Goal: Task Accomplishment & Management: Use online tool/utility

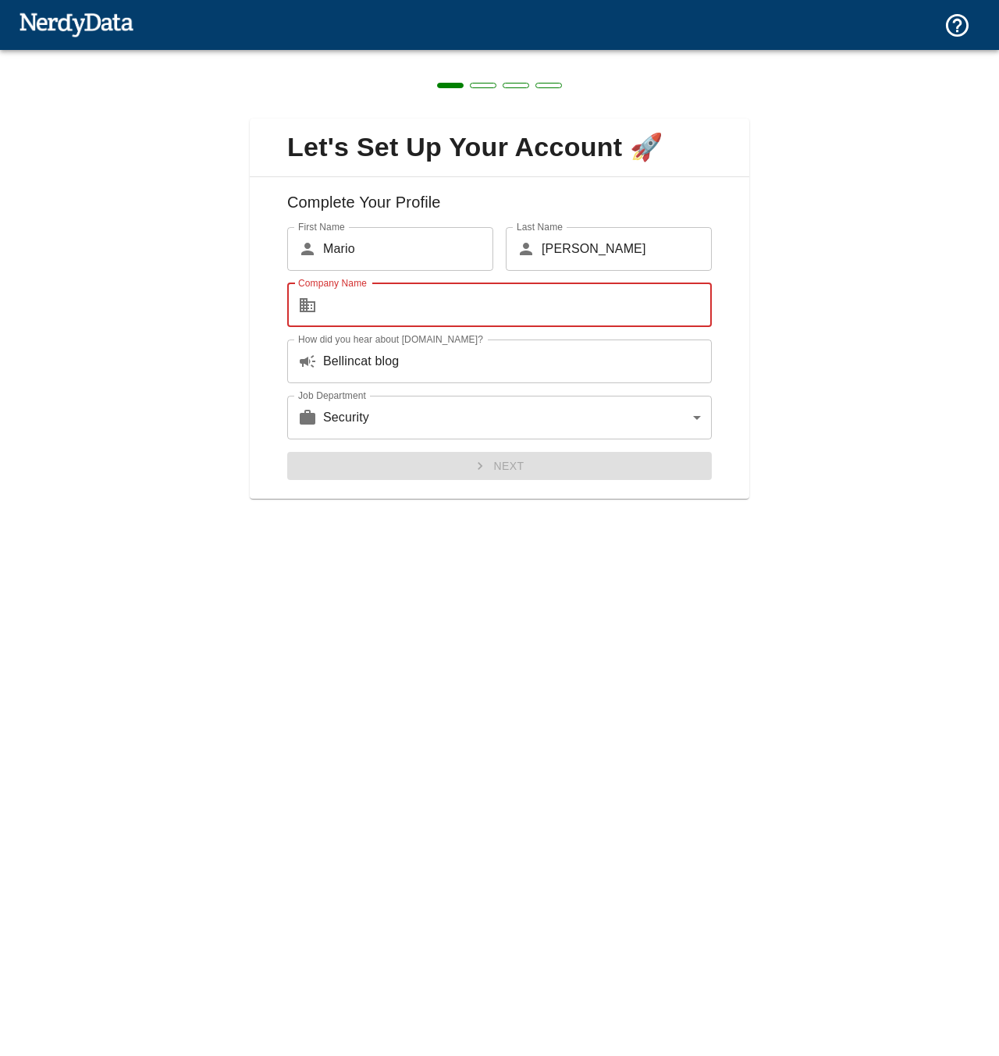
click at [357, 306] on input "Company Name" at bounding box center [517, 305] width 389 height 44
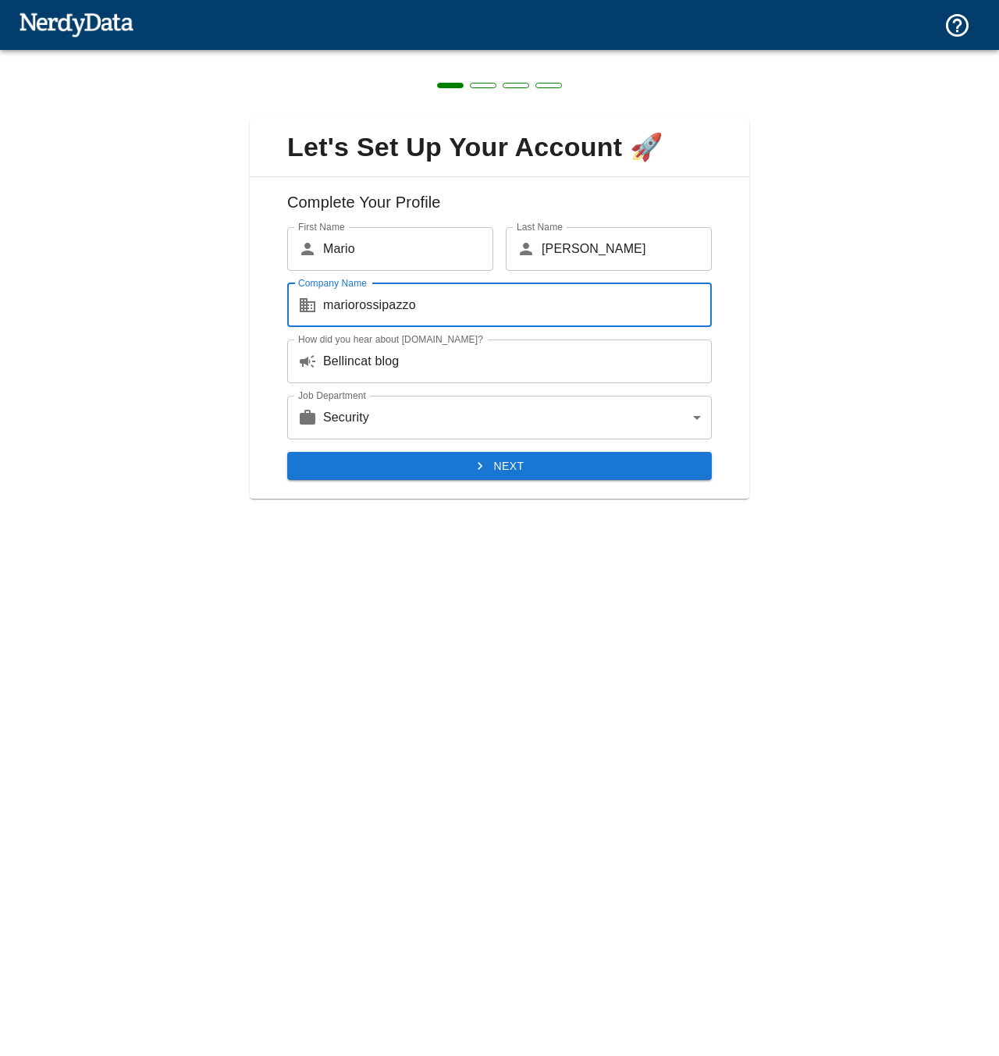
type input "mariorossipazzo"
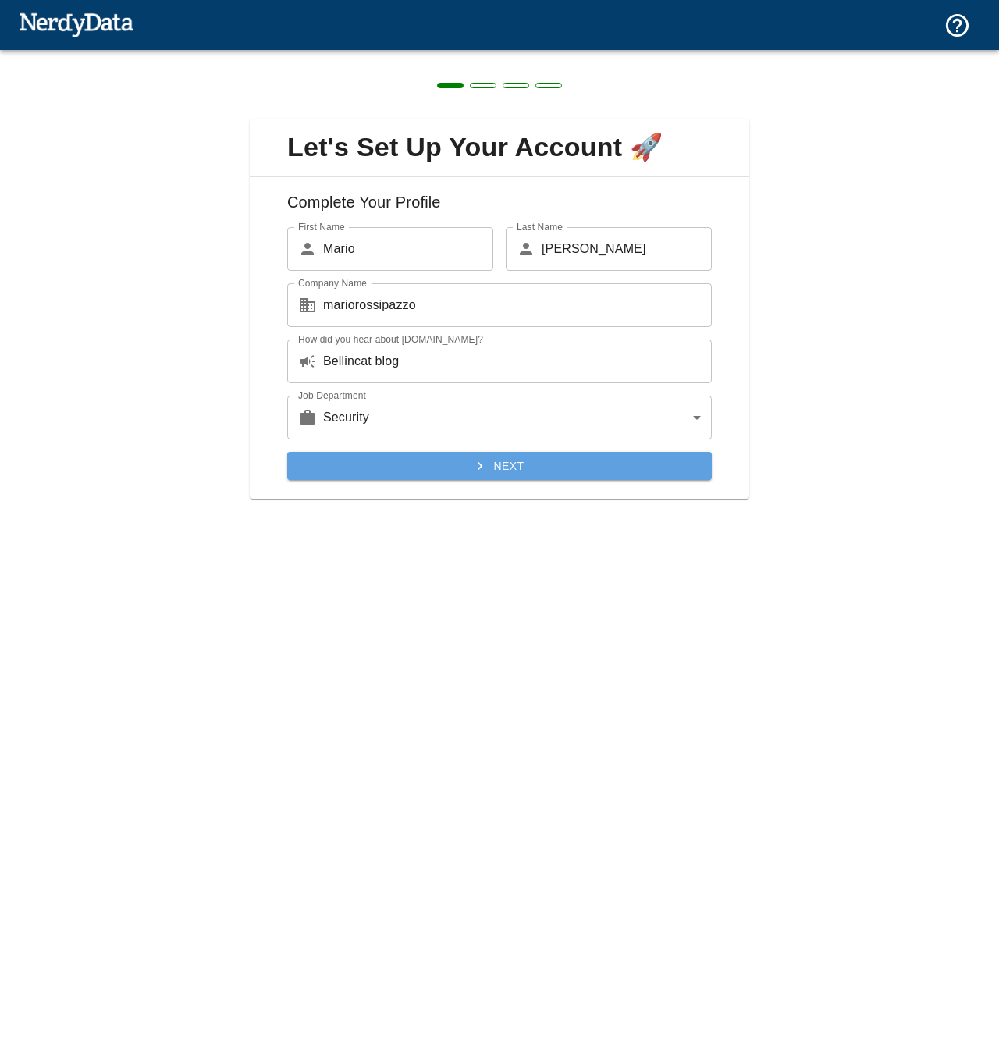
click at [502, 471] on button "Next" at bounding box center [499, 466] width 424 height 29
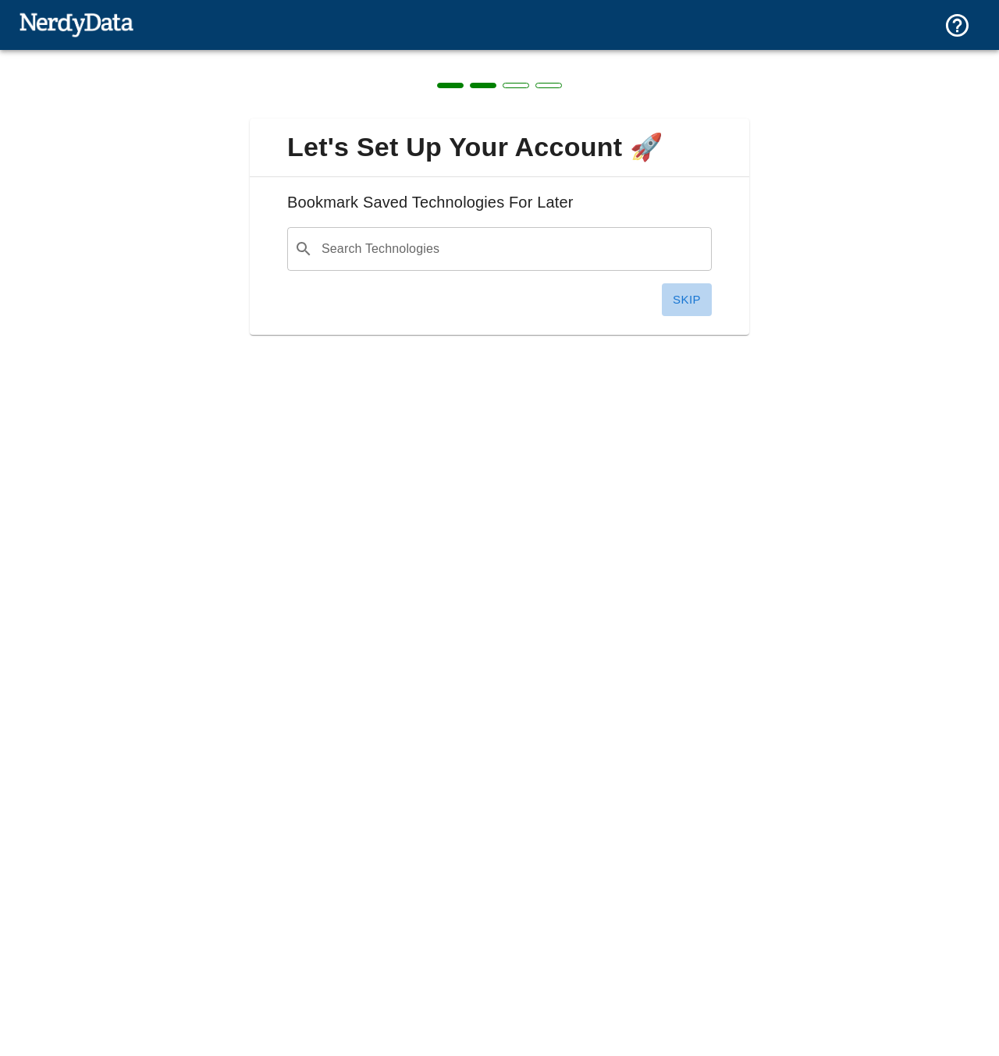
click at [689, 304] on button "Skip" at bounding box center [687, 299] width 50 height 33
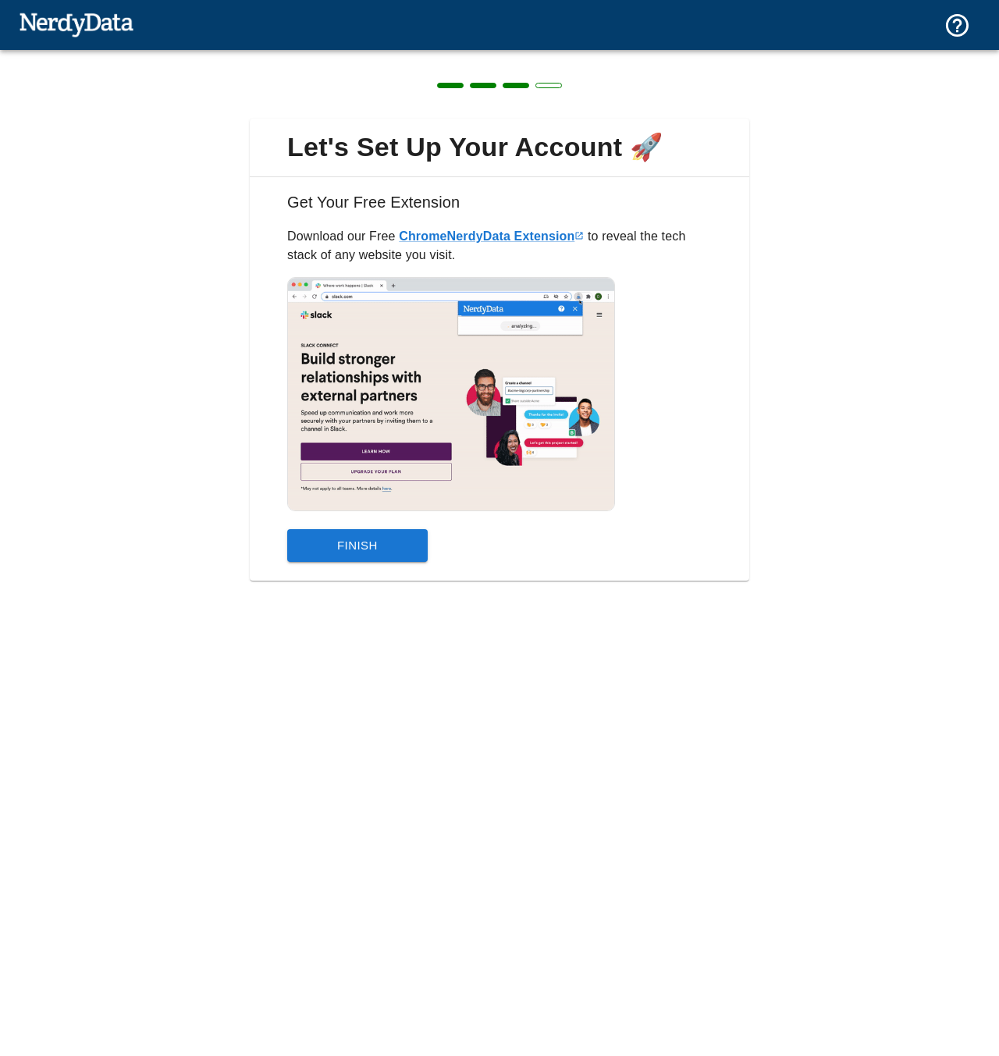
click at [323, 543] on button "Finish" at bounding box center [357, 545] width 140 height 33
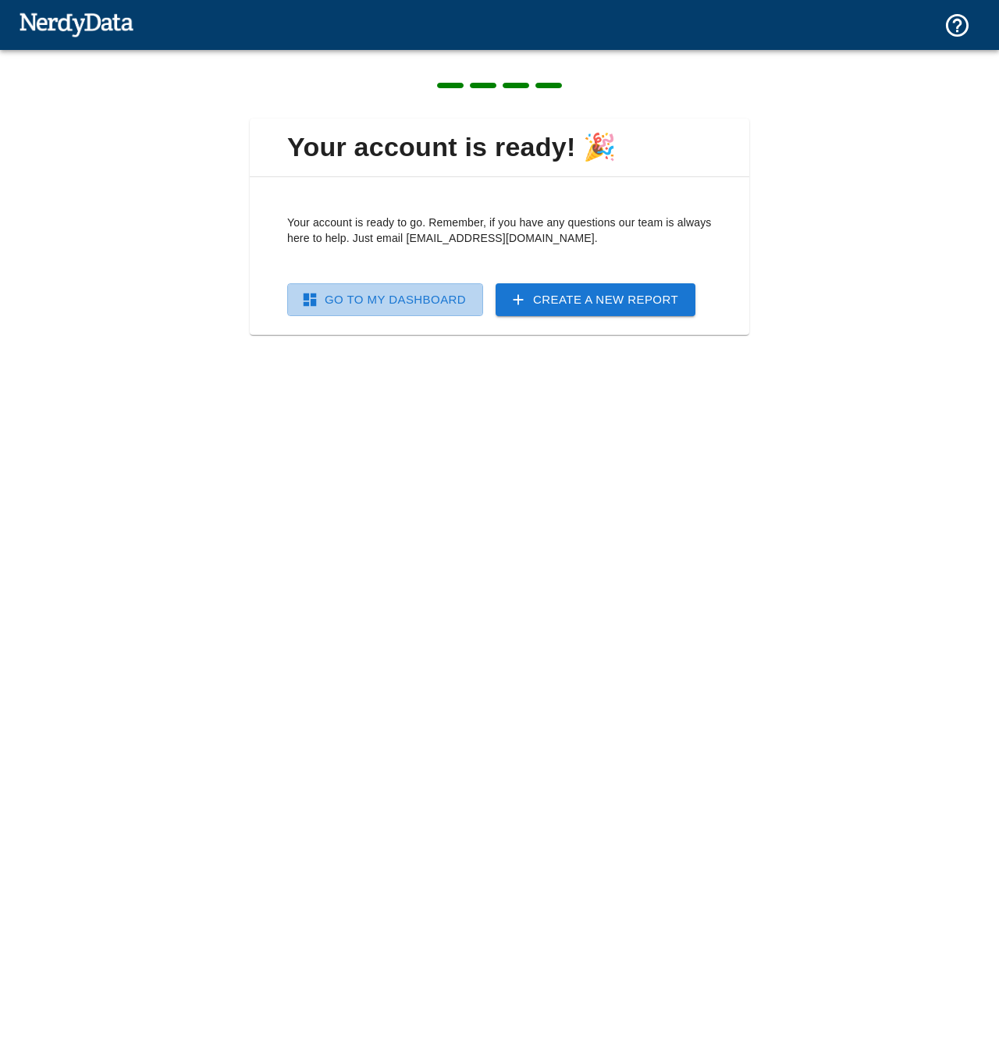
click at [389, 310] on link "Go To My Dashboard" at bounding box center [385, 299] width 196 height 33
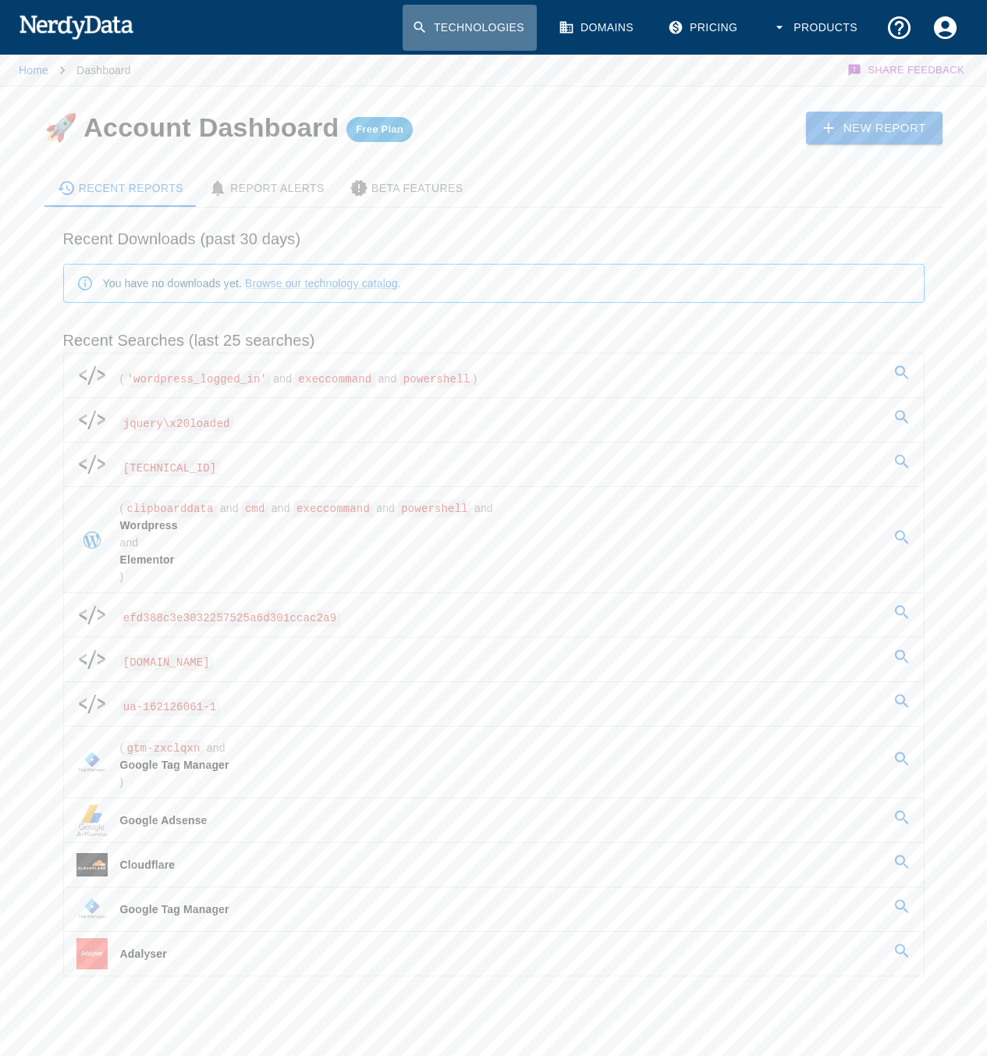
click at [439, 29] on link "Technologies" at bounding box center [470, 28] width 134 height 46
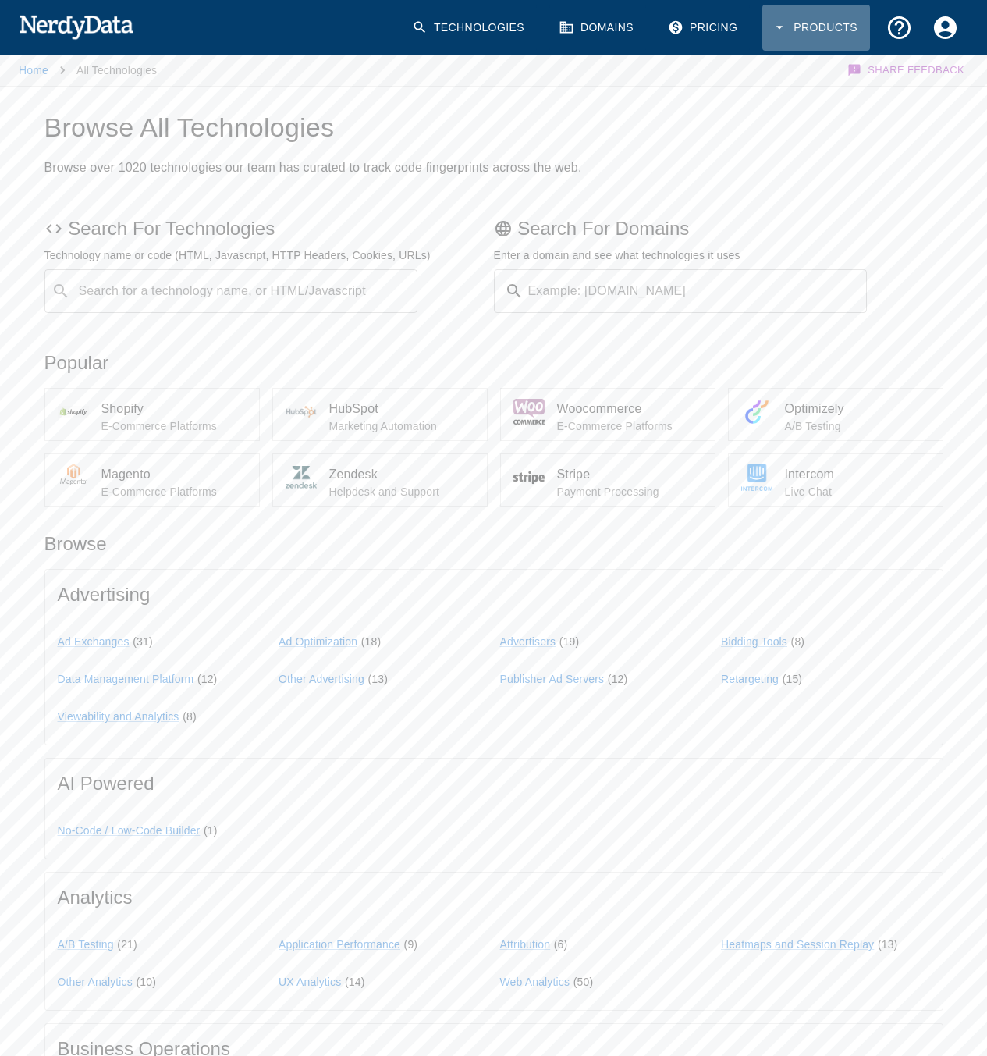
click at [826, 15] on button "Products" at bounding box center [816, 28] width 108 height 46
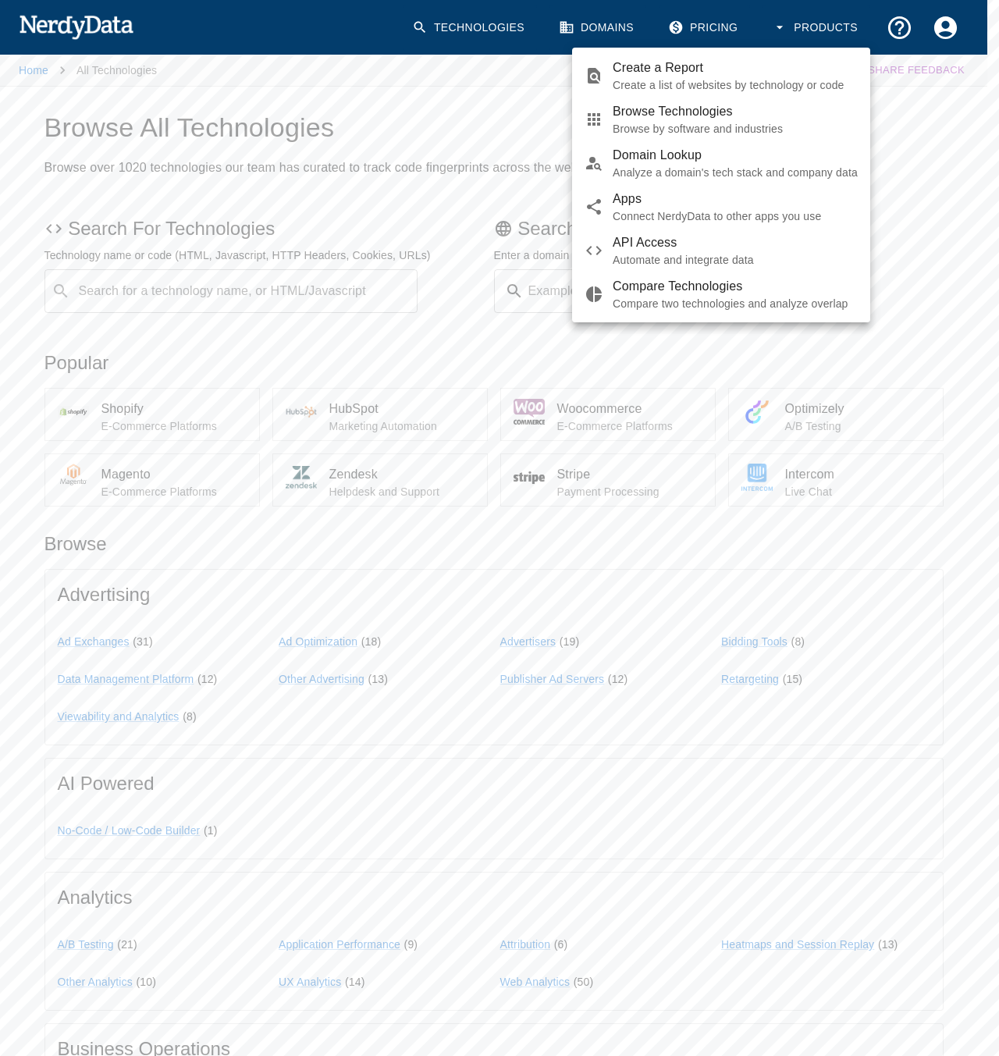
click at [443, 241] on div at bounding box center [499, 528] width 999 height 1056
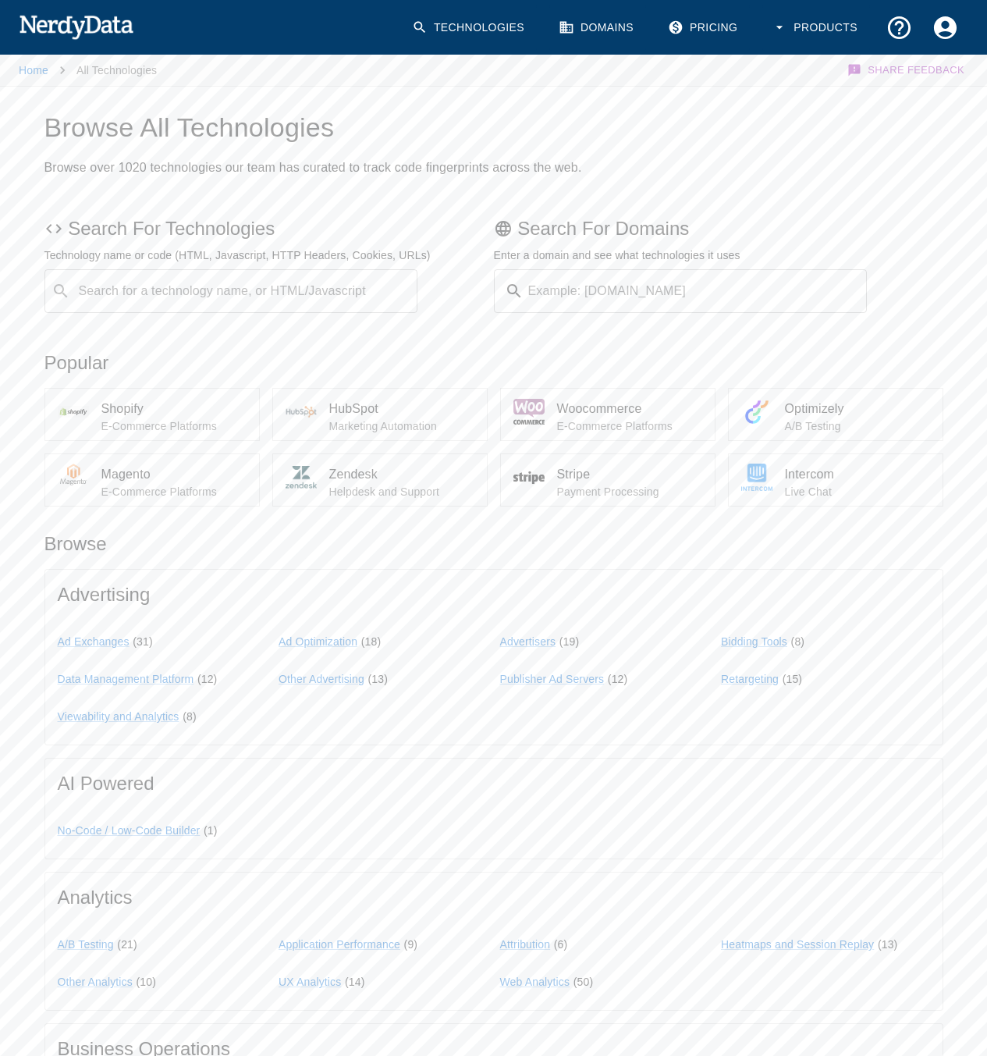
click at [204, 282] on input "Search for a technology name, or HTML/Javascript" at bounding box center [243, 291] width 335 height 30
paste input "[SECURITY_DATA]"
type input ""[SECURITY_DATA]""
click at [204, 282] on div "Search for a technology name, or HTML/Javascript ​ Search for a technology name…" at bounding box center [231, 291] width 374 height 44
type input "html"
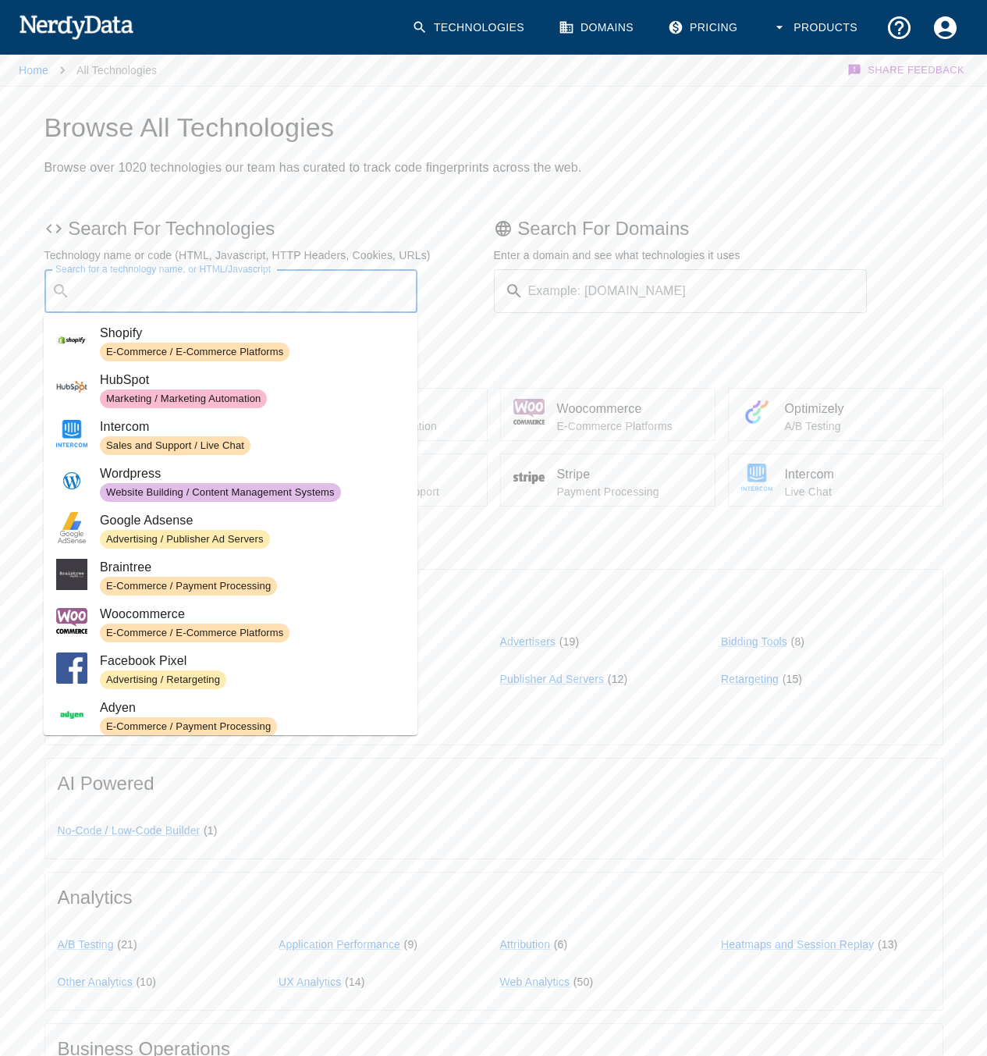
click at [501, 28] on link "Technologies" at bounding box center [470, 28] width 134 height 46
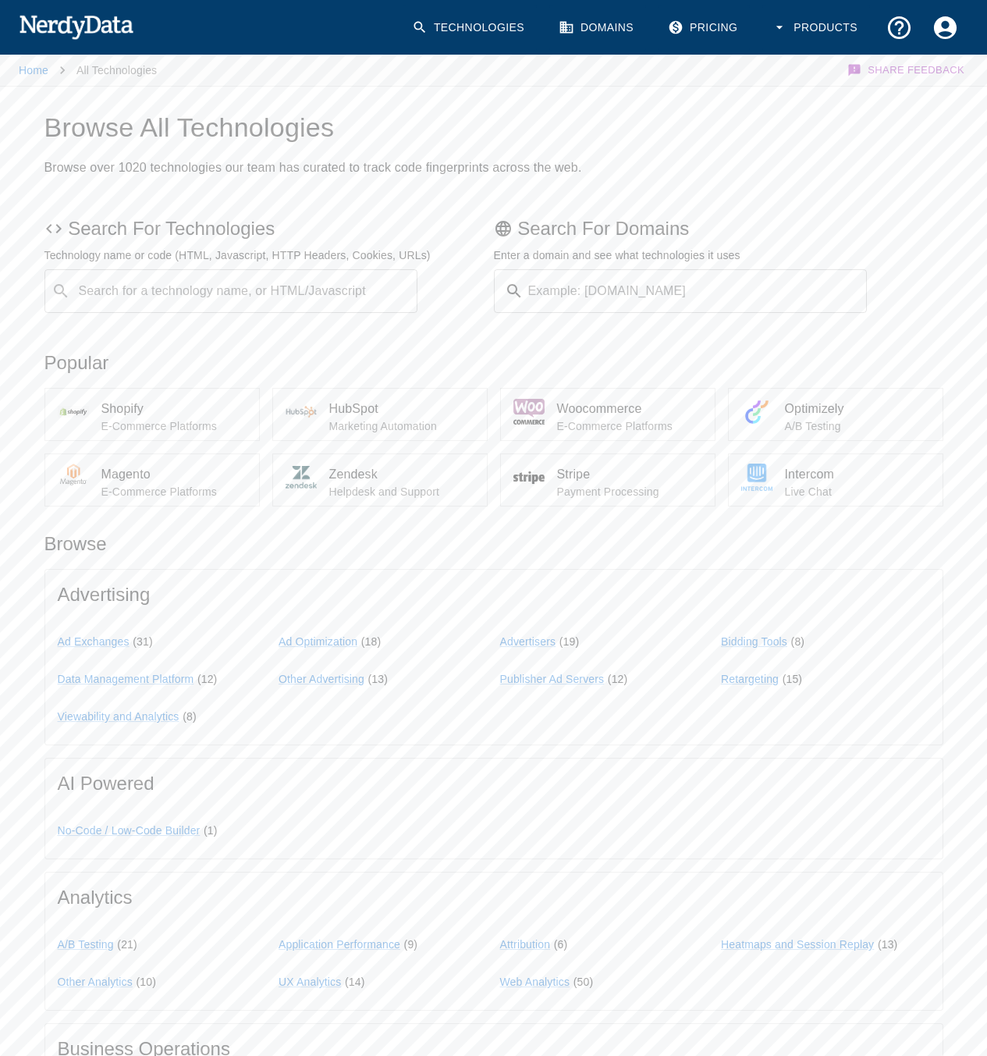
click at [587, 25] on link "Domains" at bounding box center [597, 28] width 97 height 46
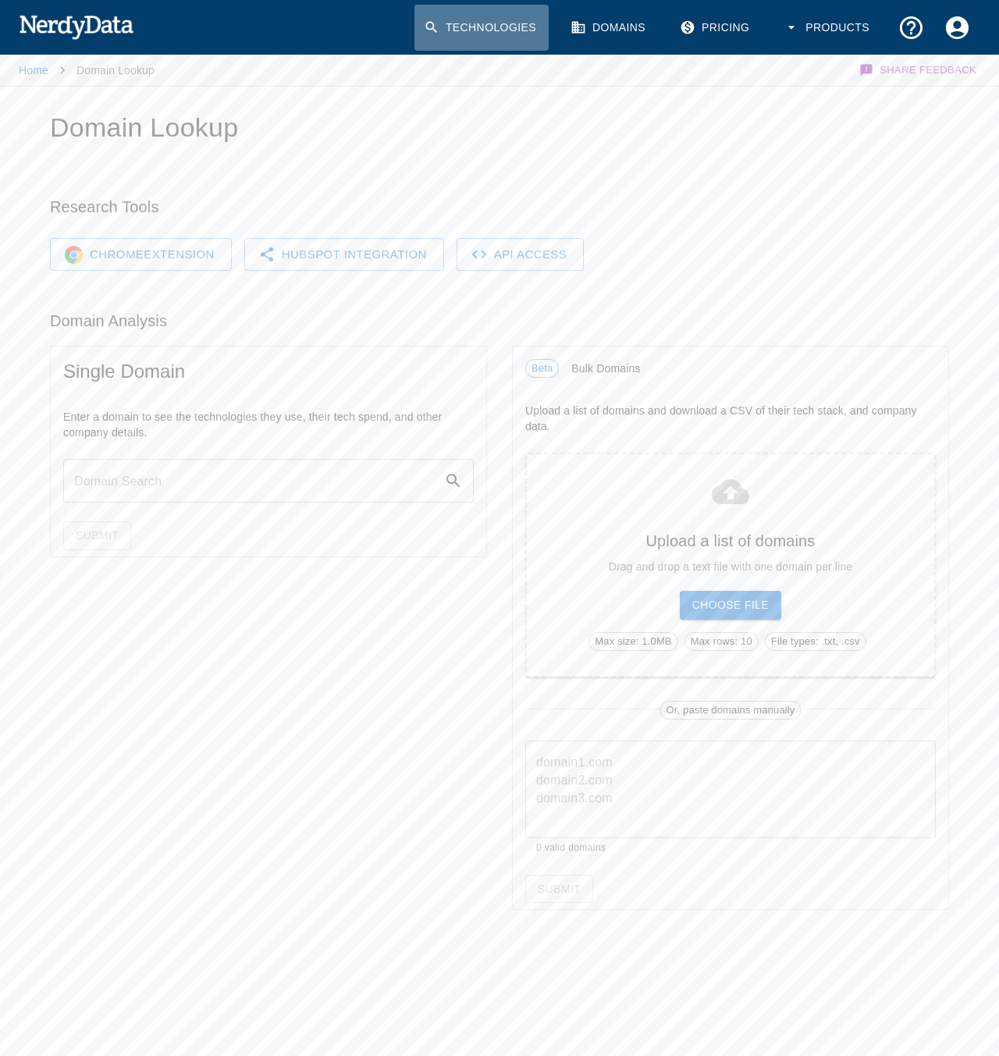
click at [495, 30] on link "Technologies" at bounding box center [481, 28] width 134 height 46
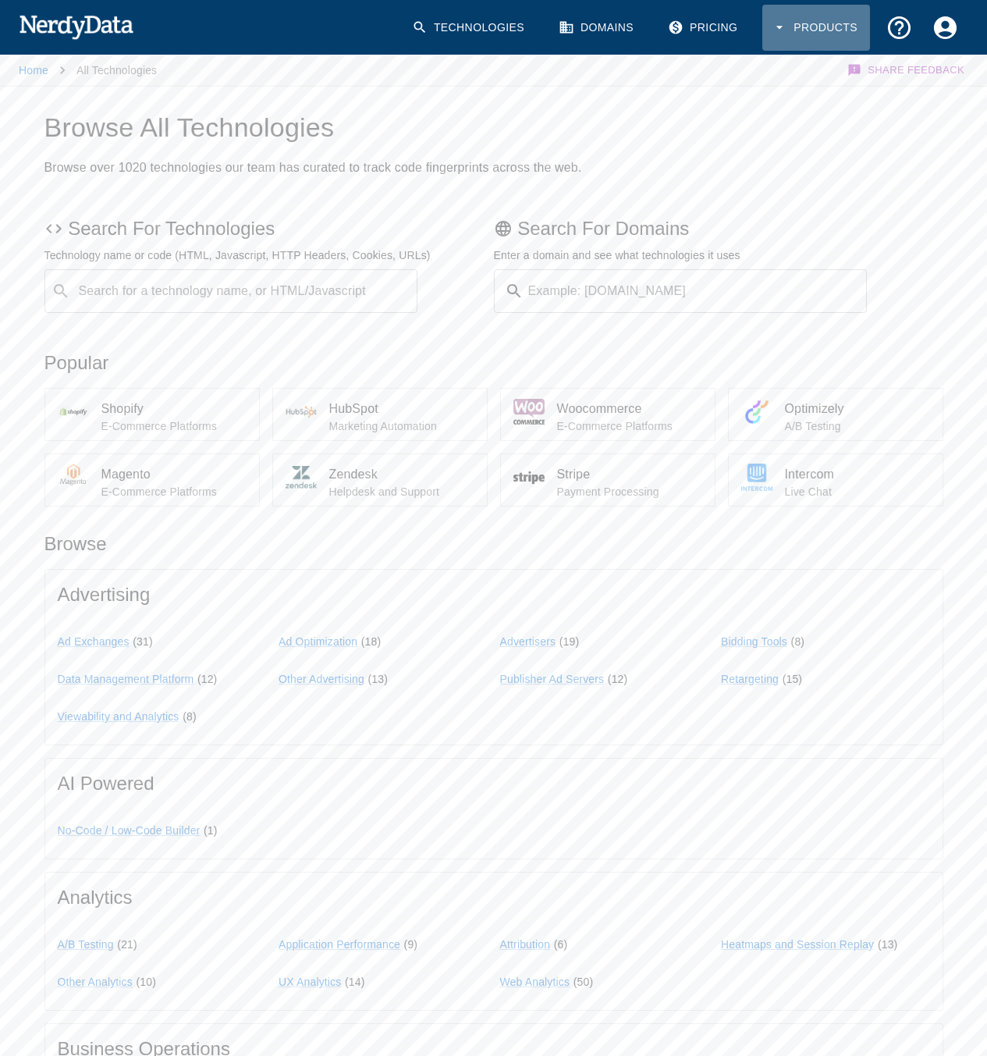
click at [841, 12] on button "Products" at bounding box center [816, 28] width 108 height 46
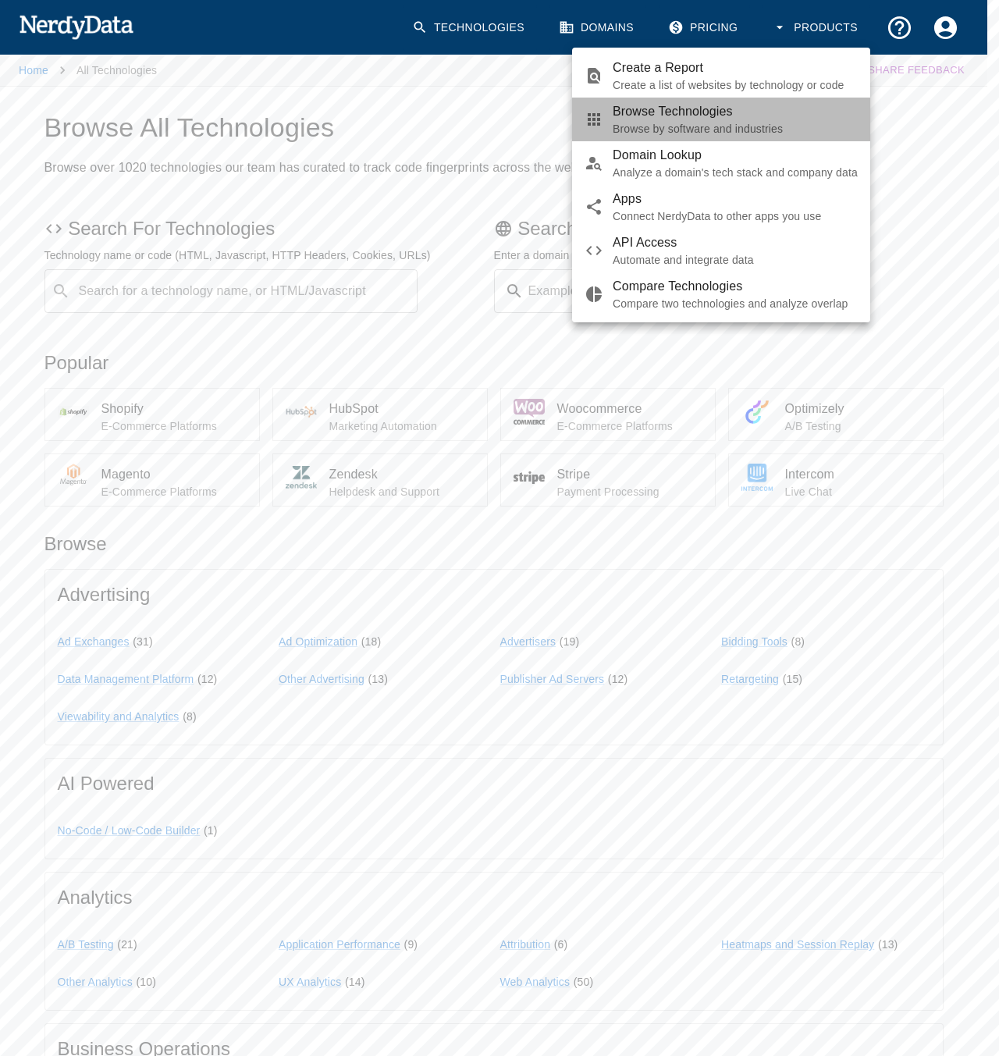
click at [623, 128] on p "Browse by software and industries" at bounding box center [735, 129] width 245 height 16
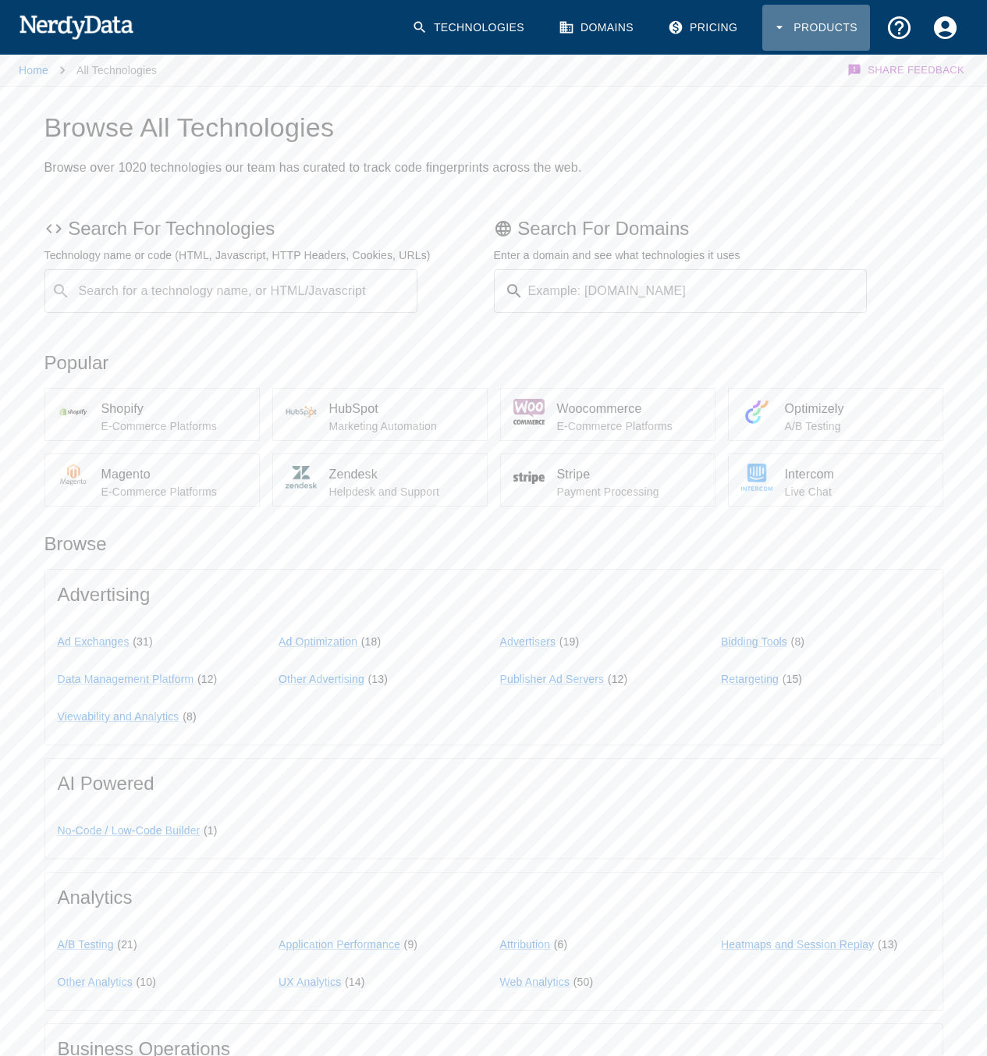
click at [805, 19] on button "Products" at bounding box center [816, 28] width 108 height 46
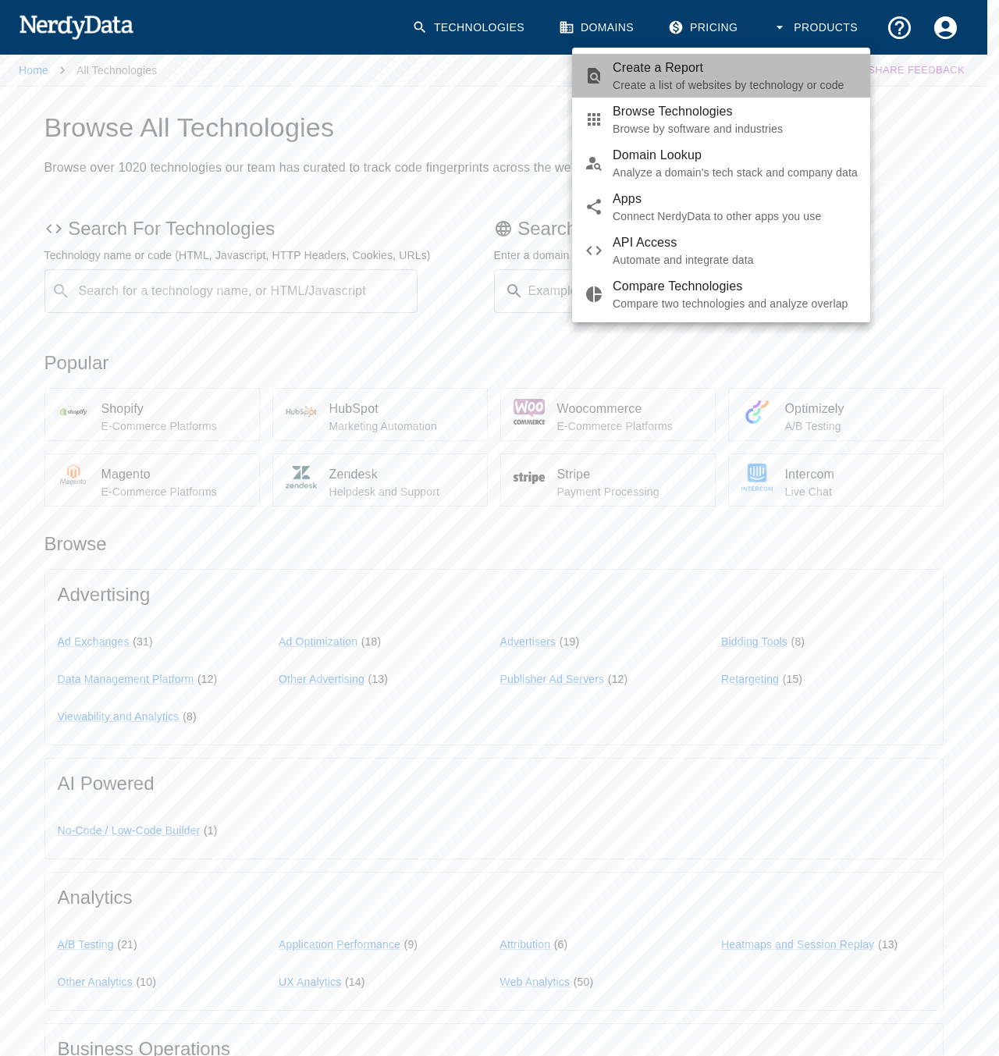
click at [755, 58] on link "Create a Report Create a list of websites by technology or code" at bounding box center [721, 76] width 298 height 44
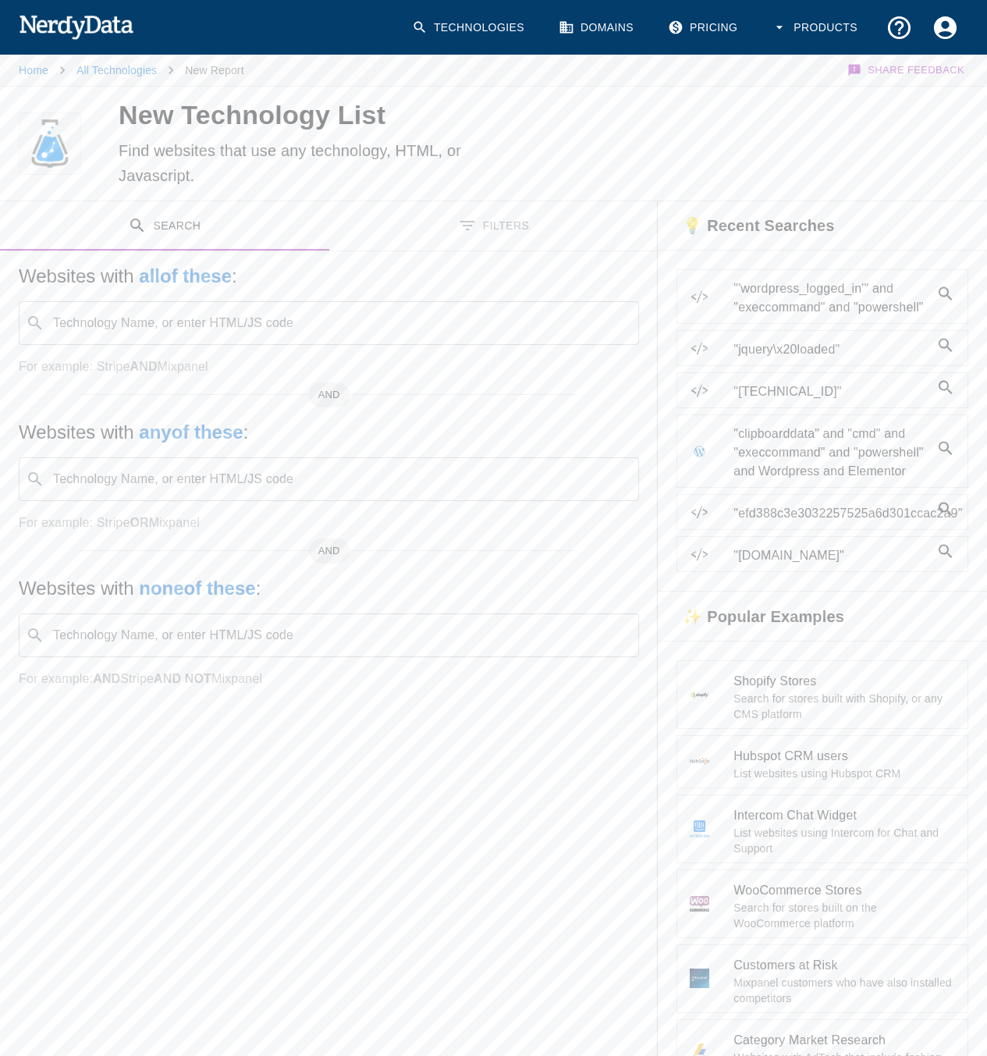
click at [112, 318] on input "Technology Name, or enter HTML/JS code" at bounding box center [341, 323] width 581 height 30
paste input "[SECURITY_DATA]"
type input ""[SECURITY_DATA]""
click at [211, 344] on div "​ Technology Name, or enter HTML/JS code" at bounding box center [329, 323] width 620 height 44
type input """
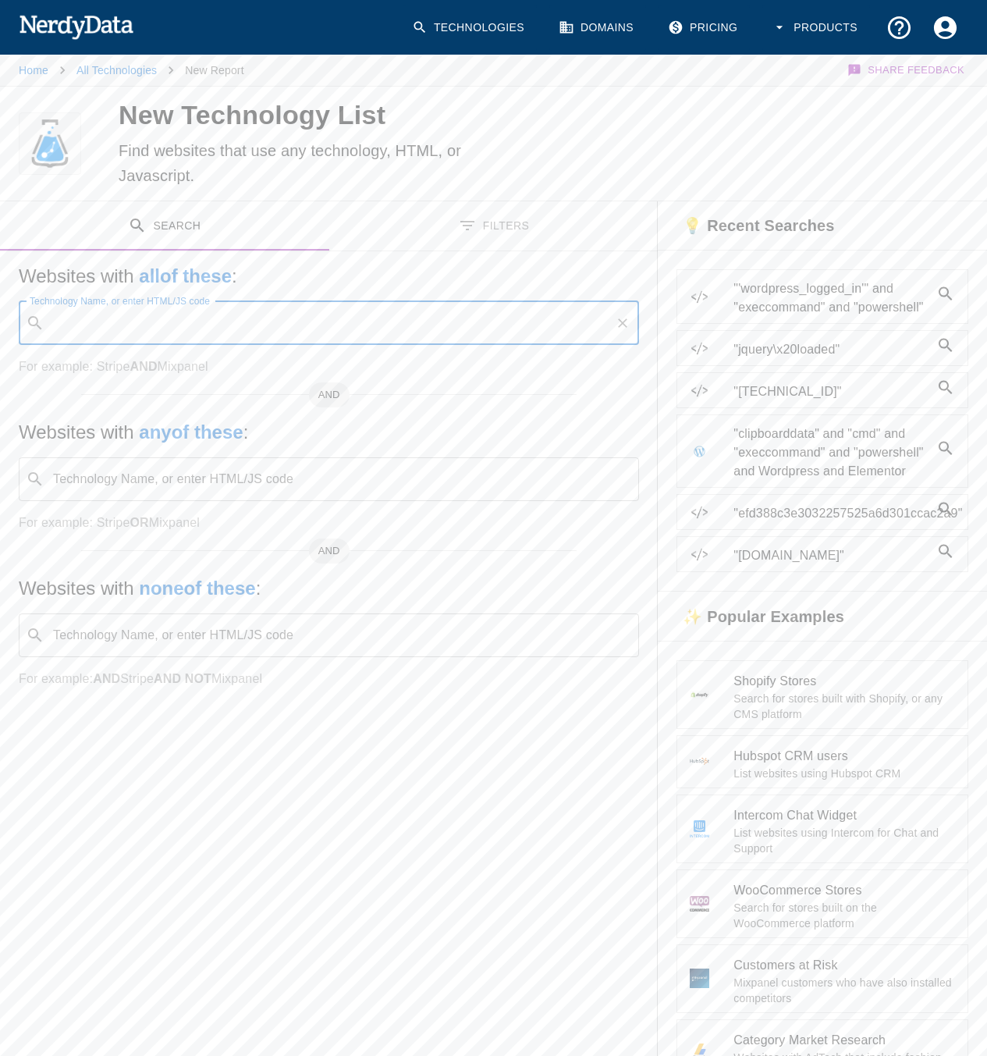
click at [921, 353] on span ""jquery\x20loaded"" at bounding box center [831, 349] width 197 height 19
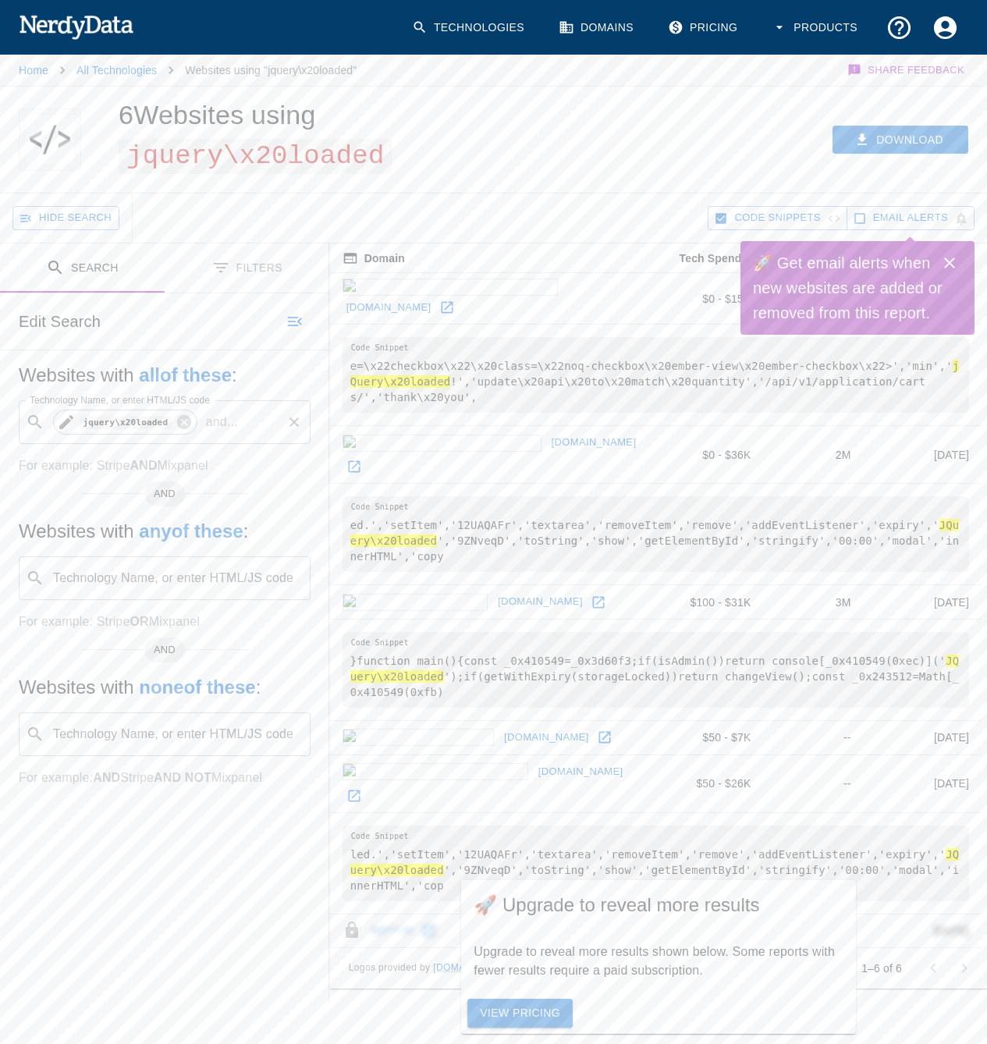
click at [146, 421] on code "jquery\x20loaded" at bounding box center [126, 422] width 92 height 13
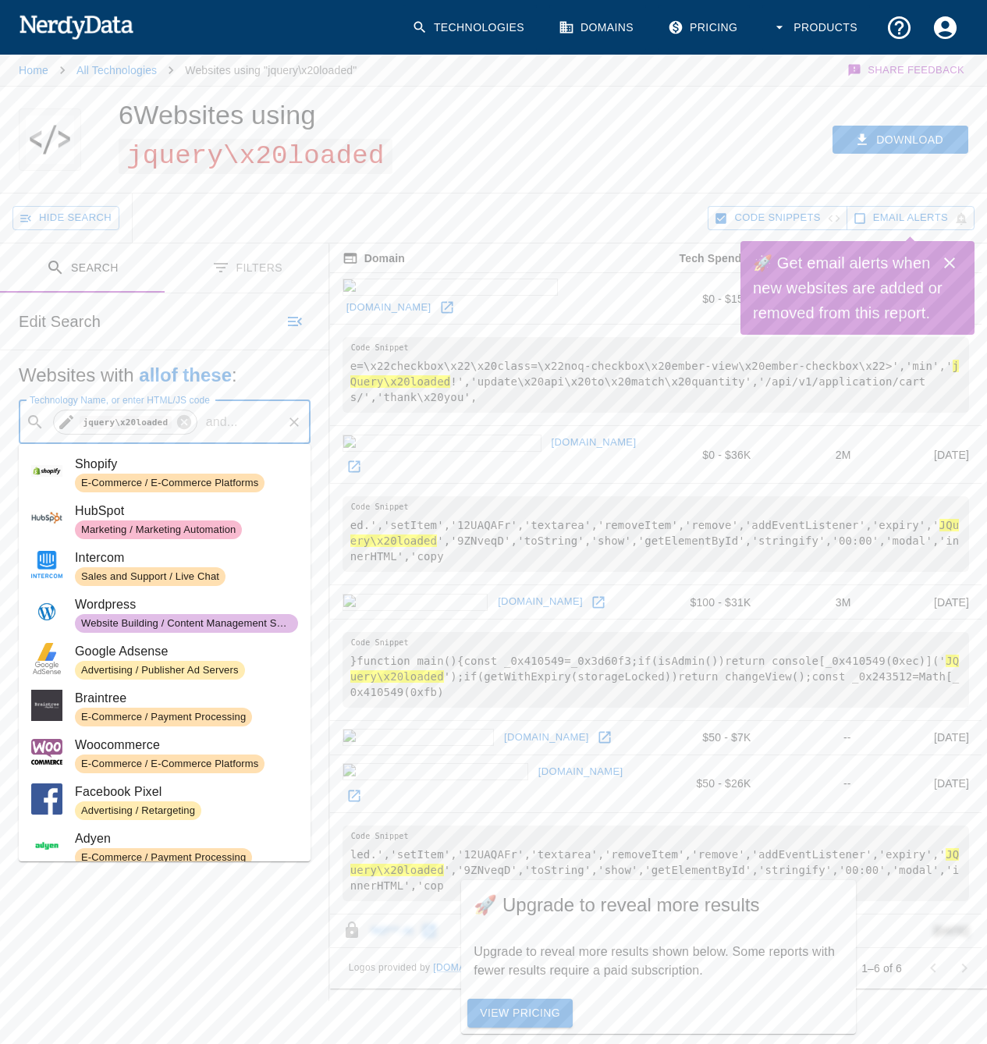
click at [65, 430] on icon at bounding box center [66, 422] width 19 height 19
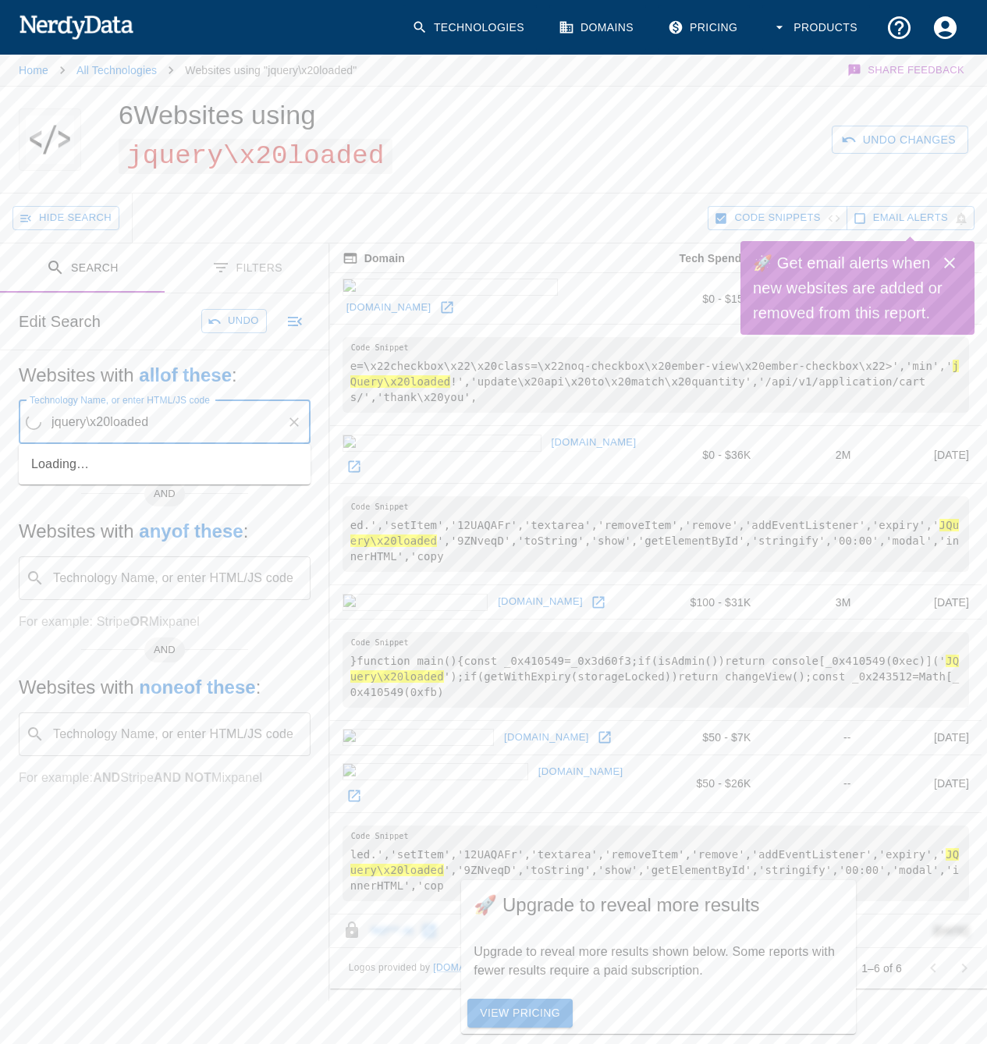
click at [102, 421] on input "jquery\x20loaded" at bounding box center [164, 422] width 233 height 30
paste input "[SECURITY_DATA]"
click at [207, 472] on code "AIzaSyChg3MFqzdi1P5J" at bounding box center [144, 464] width 139 height 16
type input "AIzaSyChg3MFqzdi1P5J"
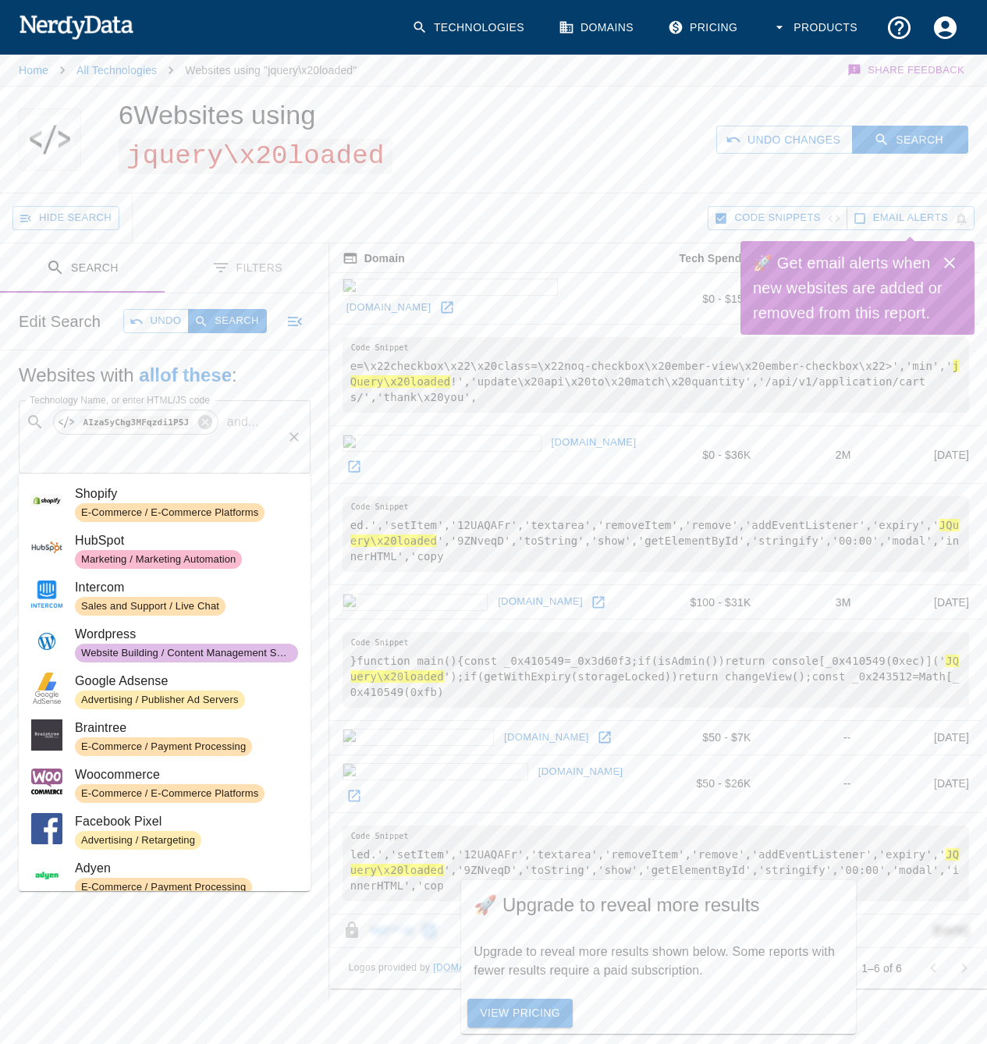
click at [238, 435] on div "​ AIzaSyChg3MFqzdi1P5J and ... Technology Name, or enter HTML/JS code" at bounding box center [165, 436] width 292 height 73
click at [923, 147] on button "Search" at bounding box center [910, 140] width 116 height 29
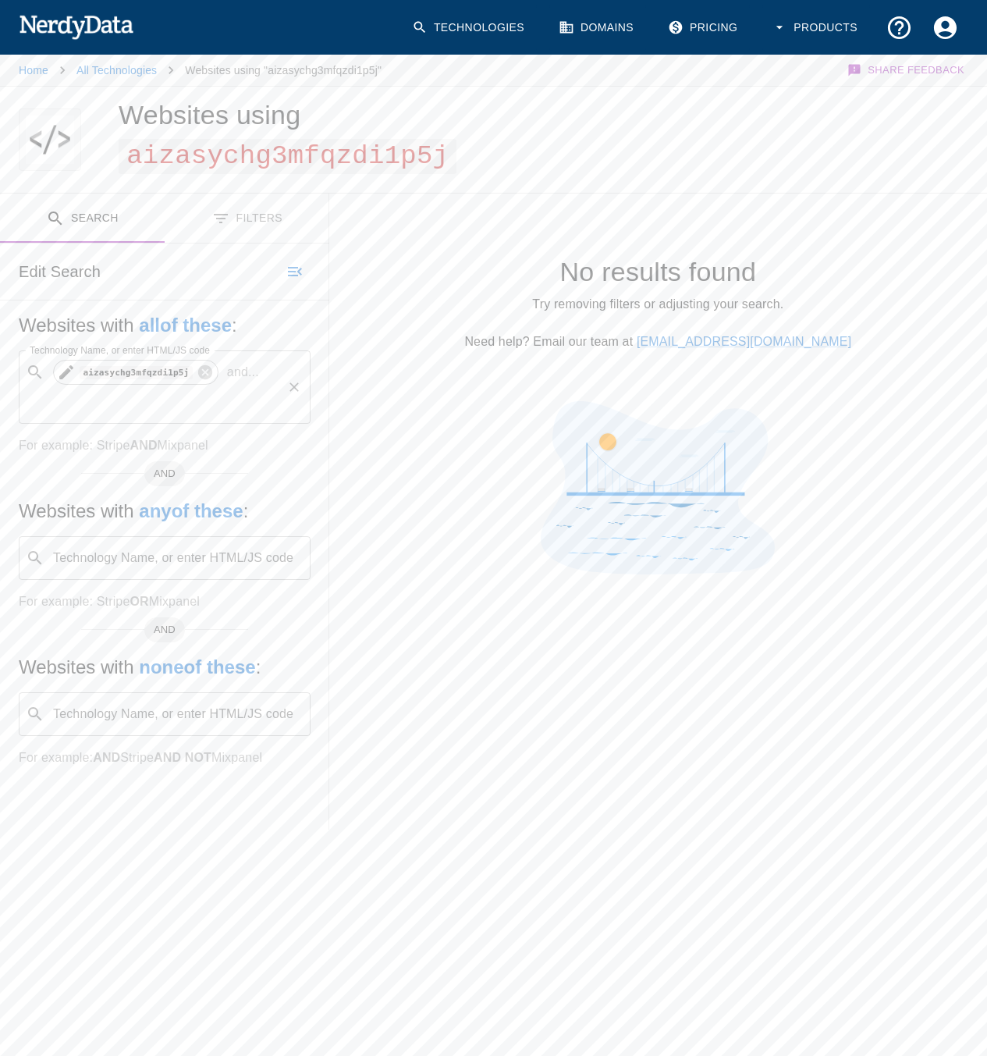
click at [214, 372] on div "aizasychg3mfqzdi1p5j" at bounding box center [135, 372] width 165 height 25
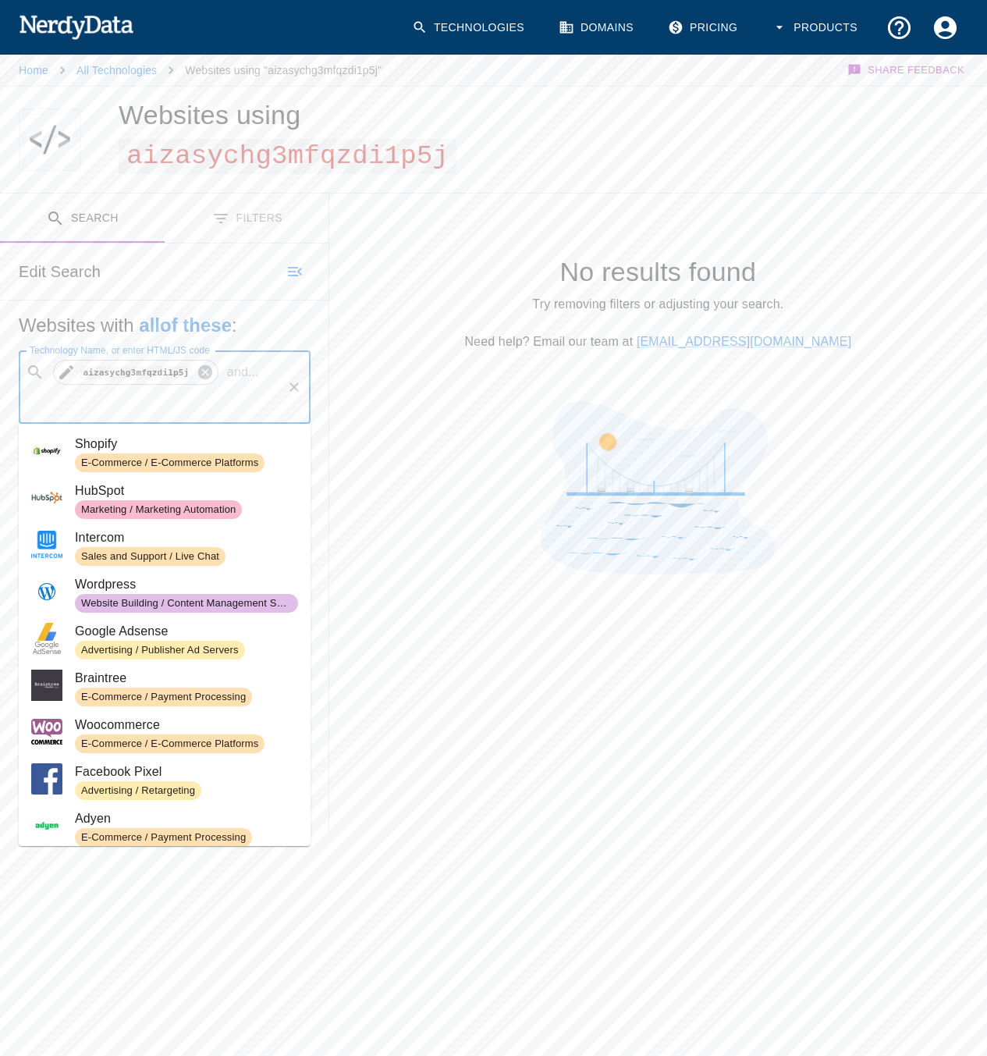
click at [202, 370] on icon at bounding box center [205, 372] width 17 height 17
